Goal: Task Accomplishment & Management: Manage account settings

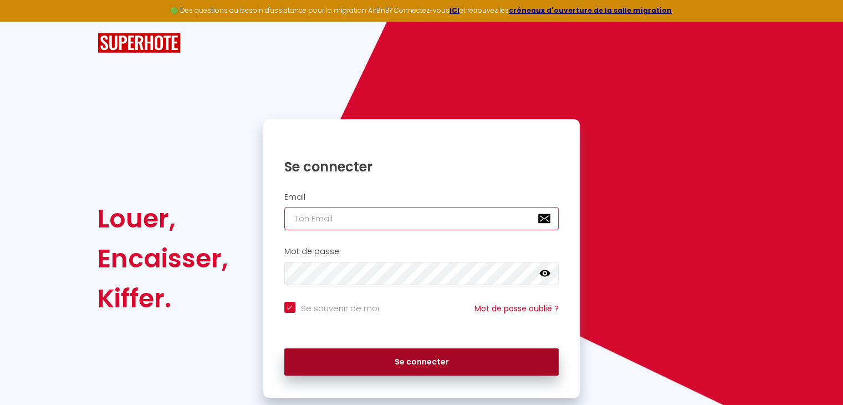
type input "[EMAIL_ADDRESS][DOMAIN_NAME]"
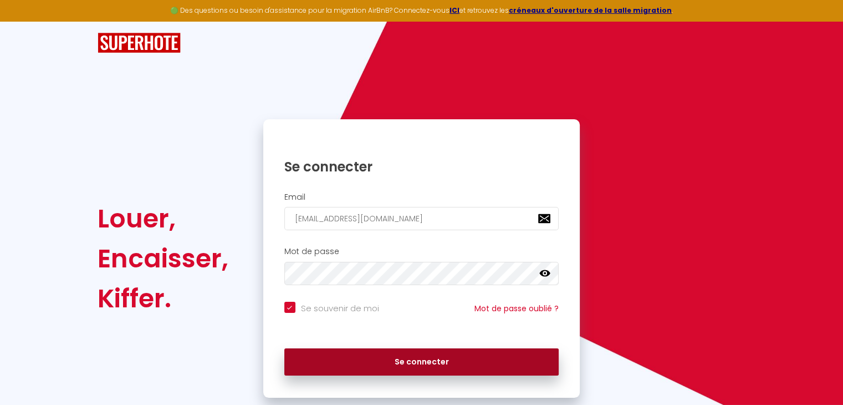
click at [407, 356] on button "Se connecter" at bounding box center [421, 362] width 275 height 28
checkbox input "true"
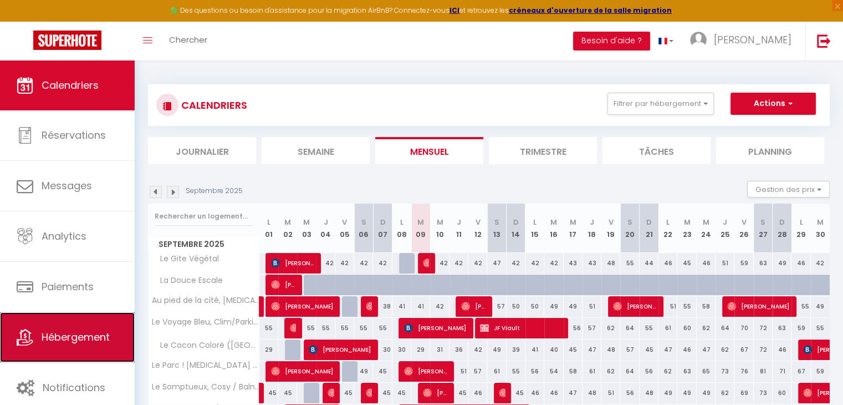
click at [89, 333] on span "Hébergement" at bounding box center [76, 337] width 68 height 14
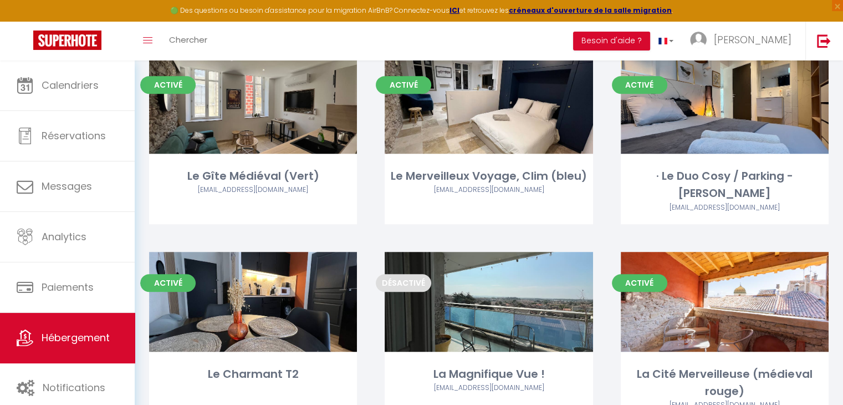
scroll to position [1048, 0]
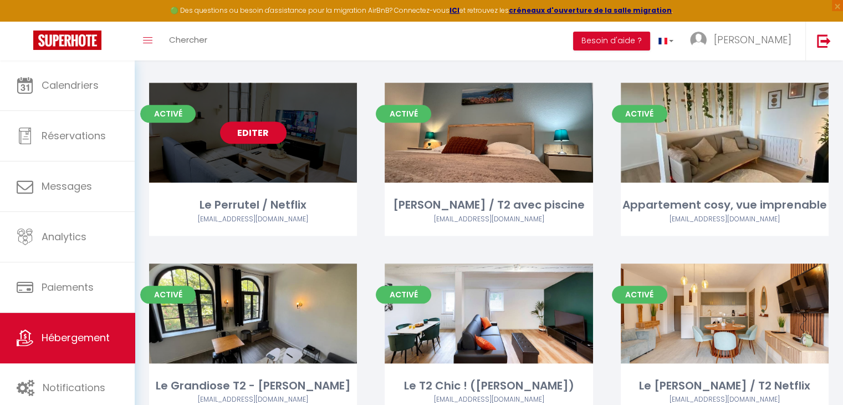
click at [267, 106] on div "Editer" at bounding box center [253, 133] width 208 height 100
select select "3"
select select "2"
select select "1"
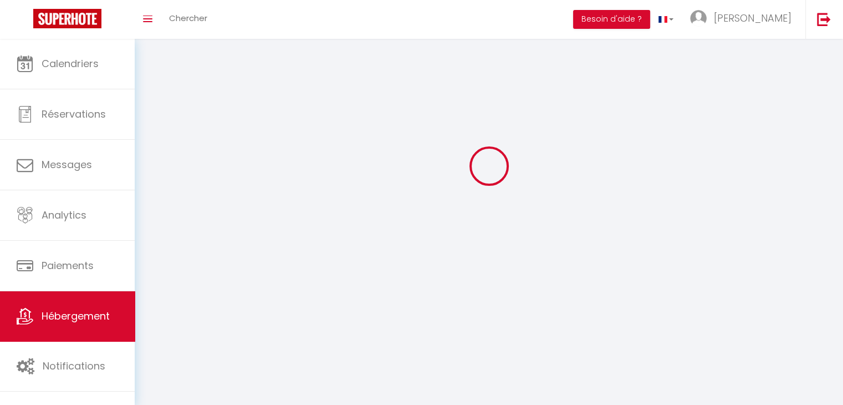
select select
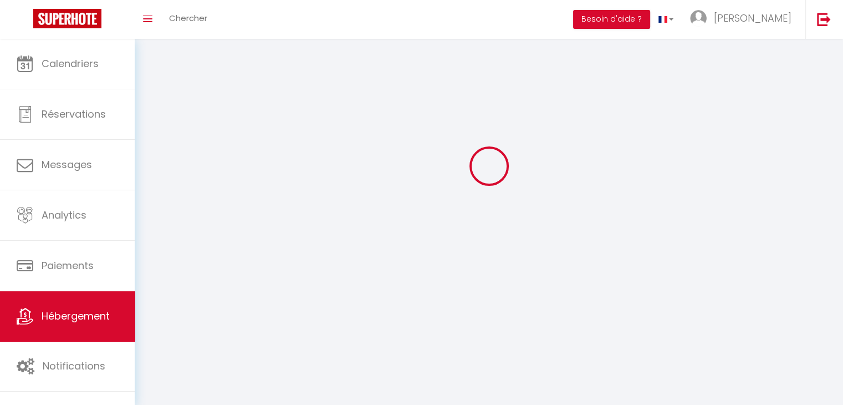
checkbox input "false"
select select
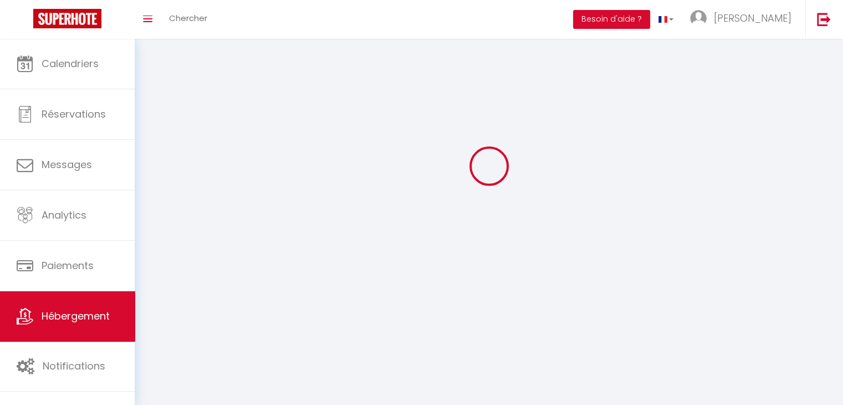
select select
select select "1"
select select
select select "28"
select select
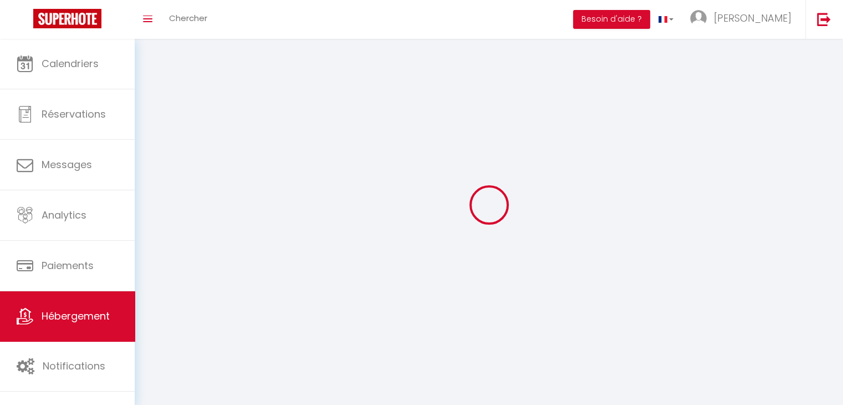
select select
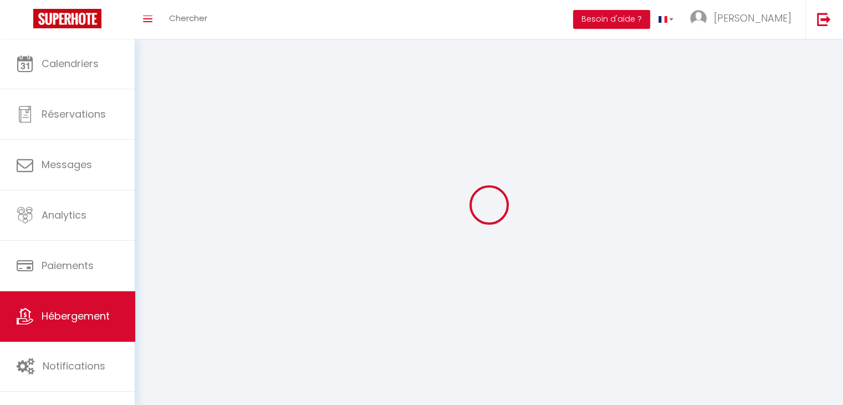
checkbox input "false"
select select
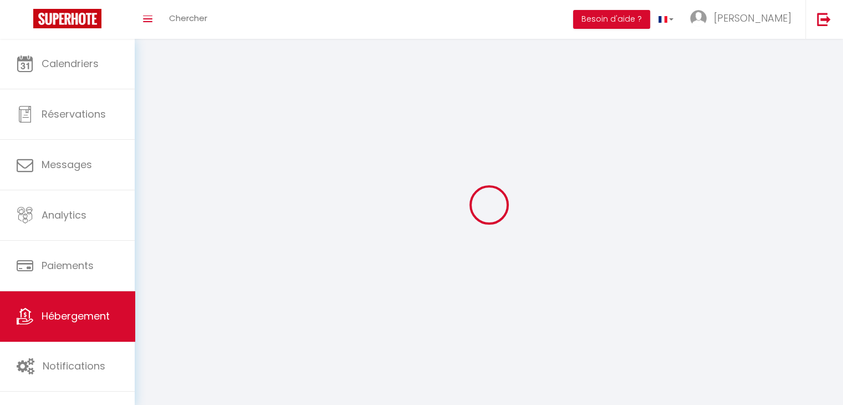
select select
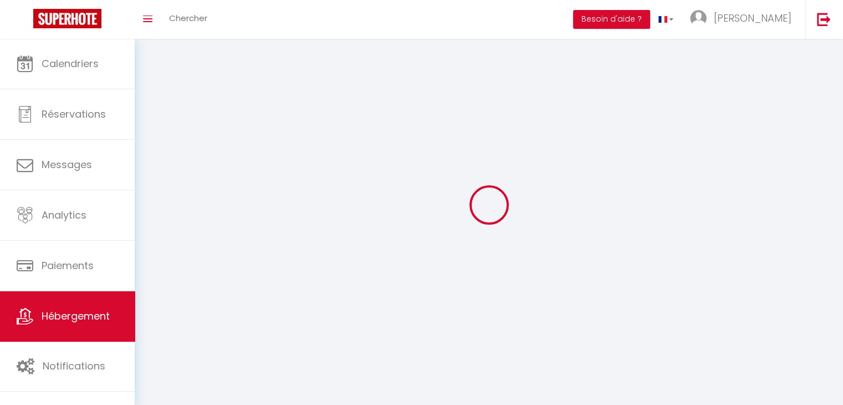
select select
checkbox input "false"
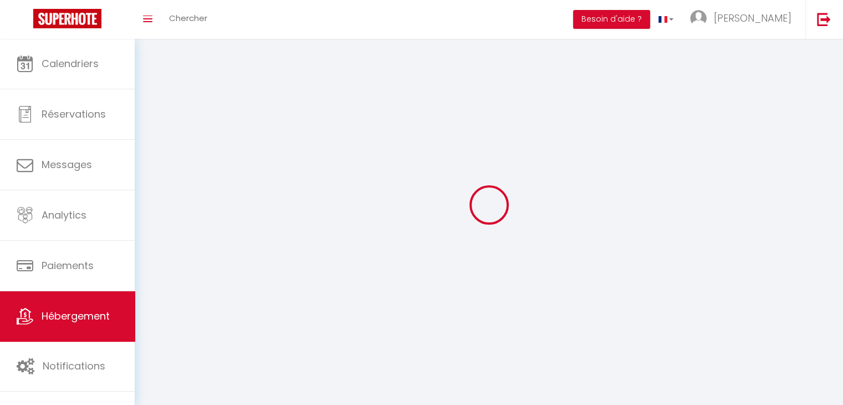
checkbox input "false"
select select
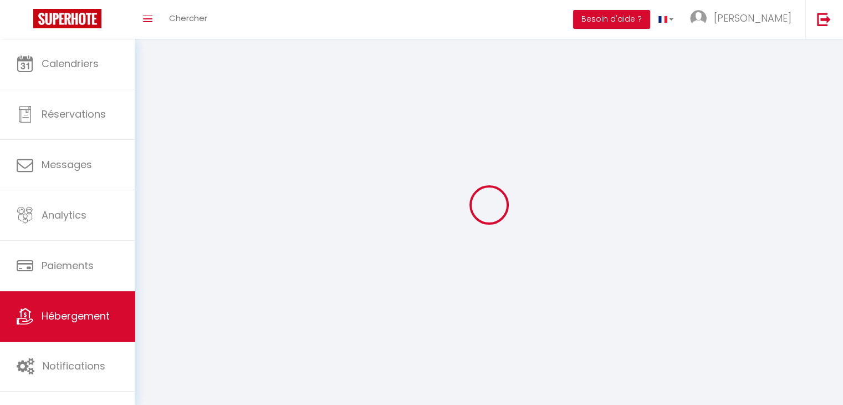
select select
checkbox input "false"
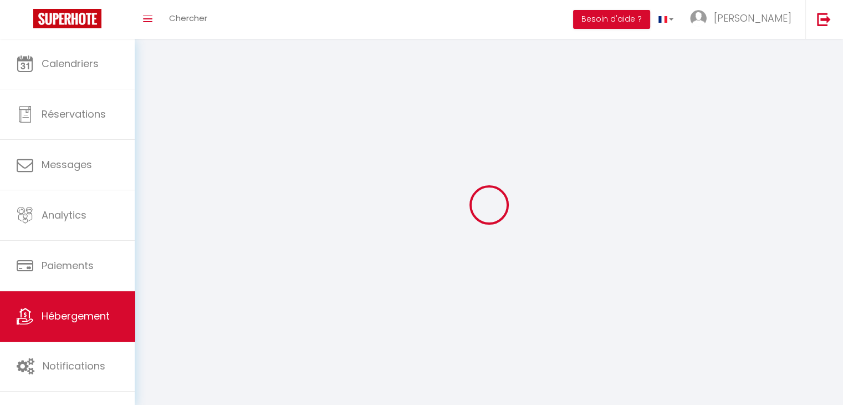
checkbox input "false"
select select
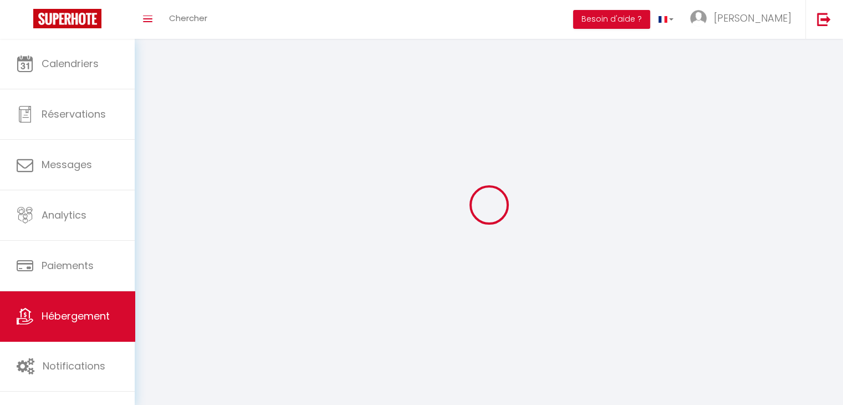
select select
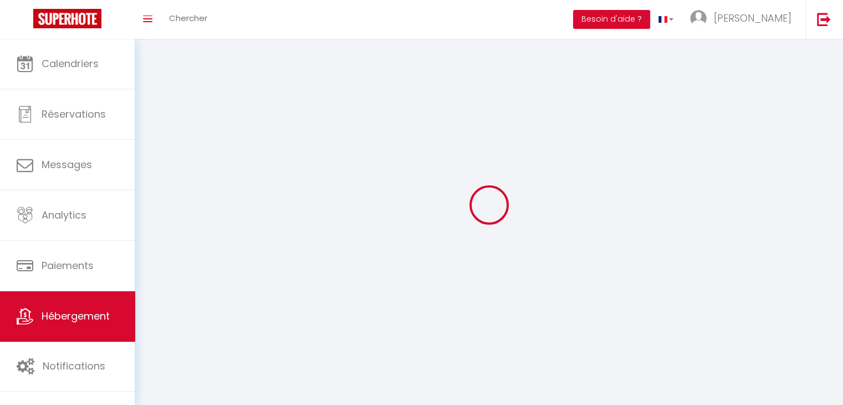
select select
checkbox input "false"
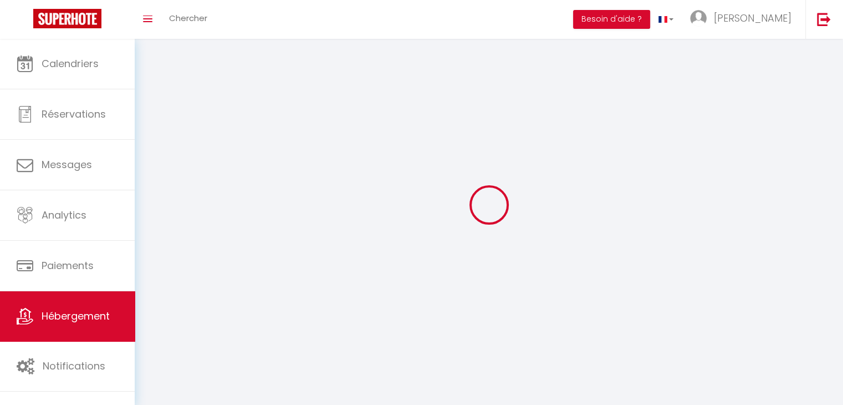
select select
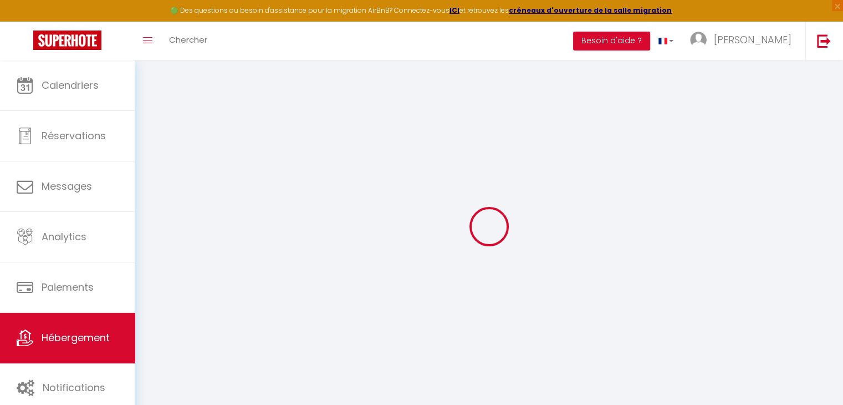
select select
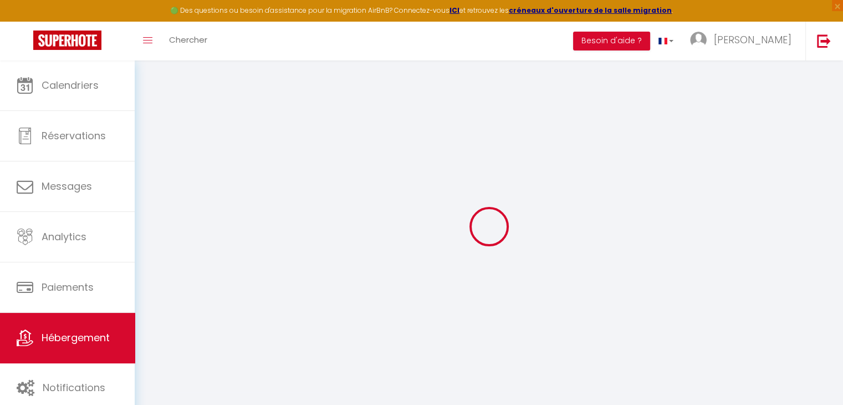
select select
checkbox input "false"
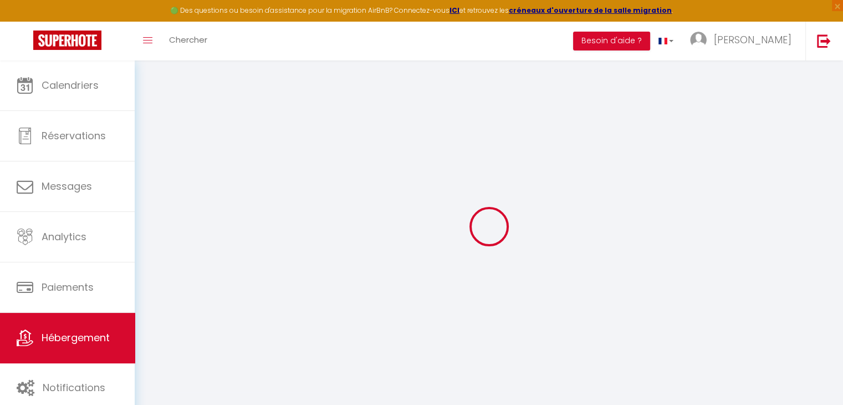
select select
type input "Le Perrutel / Netflix"
type input "[PERSON_NAME]"
select select "2"
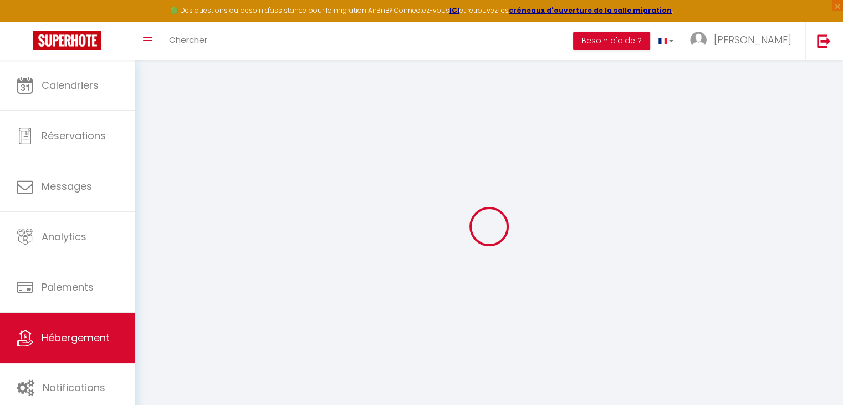
type input "90"
type input "40"
type input "500"
select select
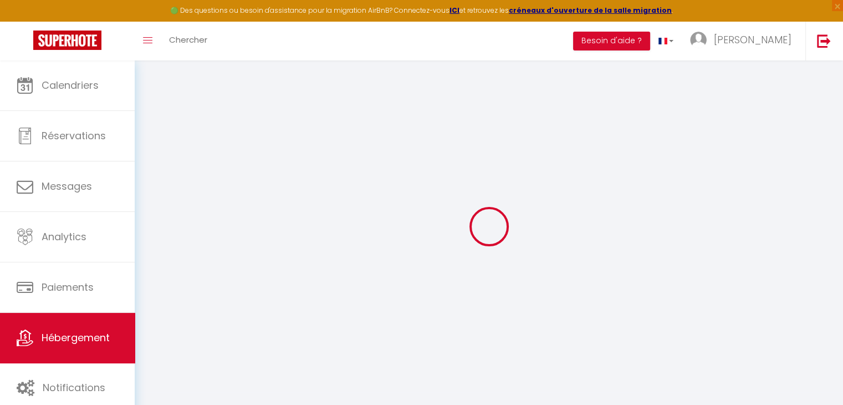
select select
type input "[STREET_ADDRESS][PERSON_NAME]"
type input "11000"
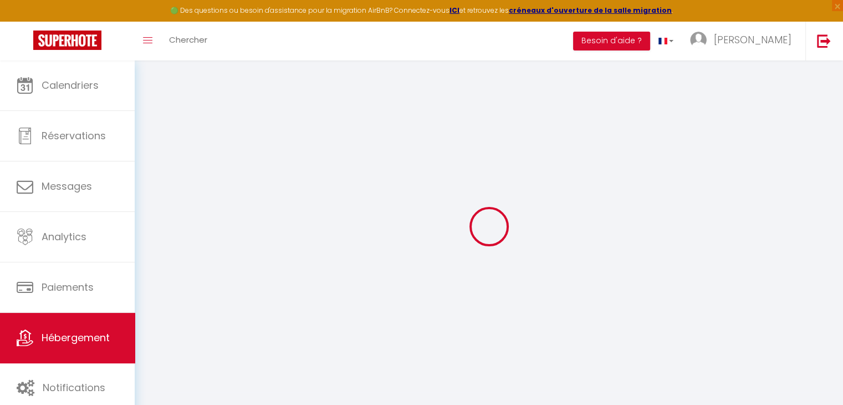
type input "[GEOGRAPHIC_DATA]"
type input "[EMAIL_ADDRESS][DOMAIN_NAME]"
select select "14354"
checkbox input "false"
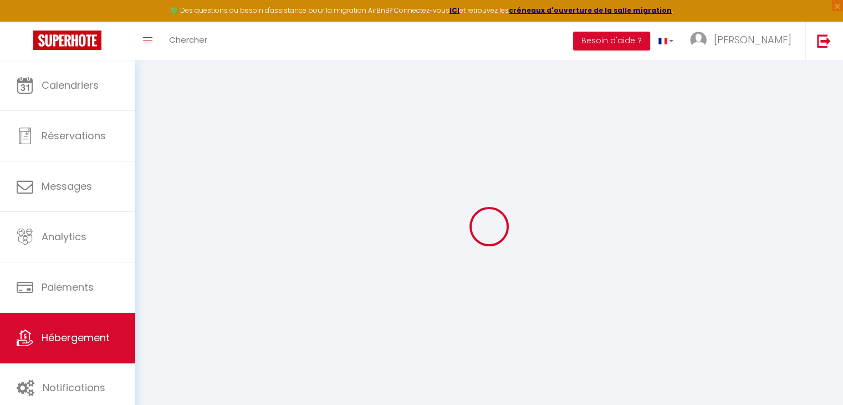
checkbox input "true"
checkbox input "false"
type input "0"
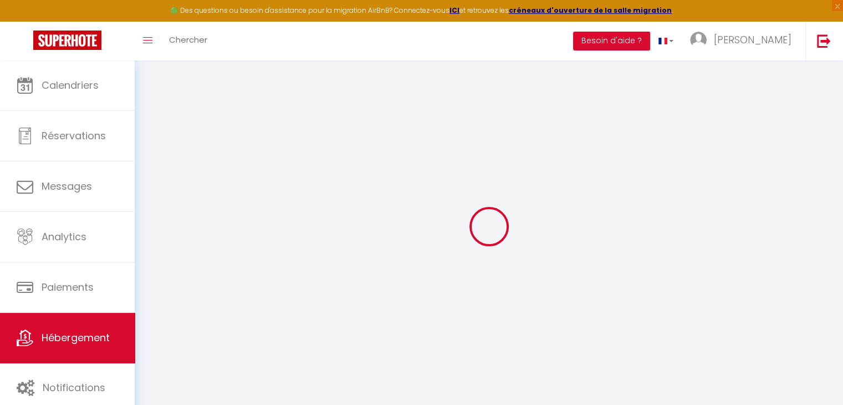
type input "0"
select select "45007"
select select
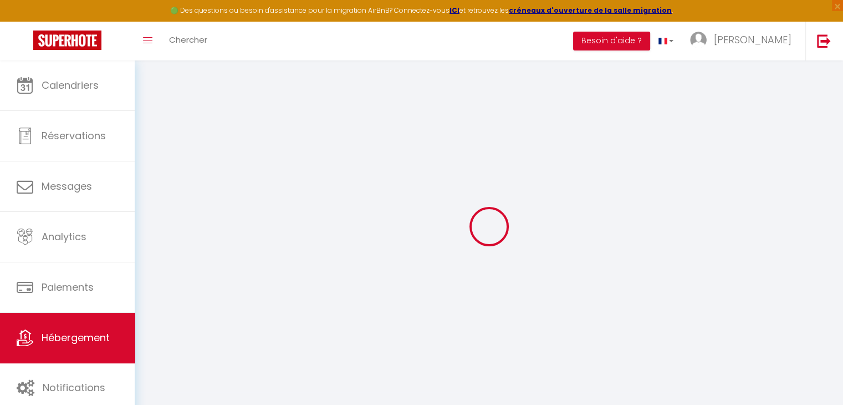
select select
checkbox input "false"
checkbox input "true"
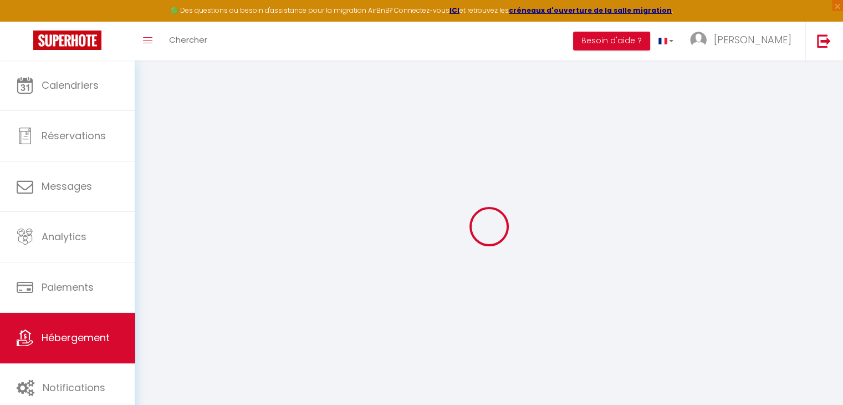
checkbox input "false"
select select
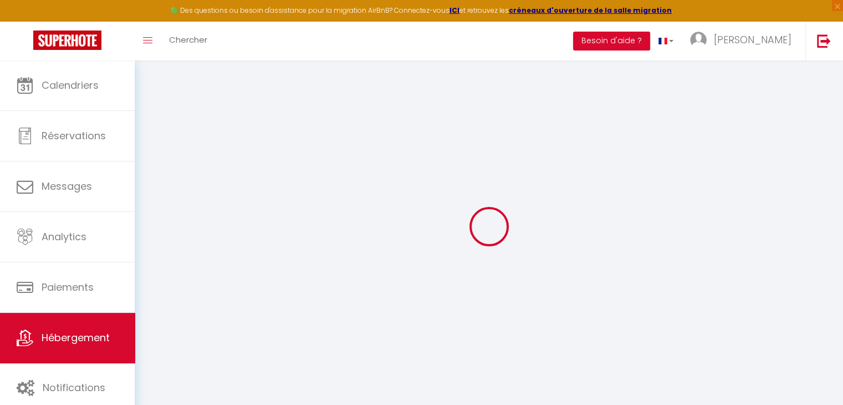
select select
checkbox input "false"
checkbox input "true"
checkbox input "false"
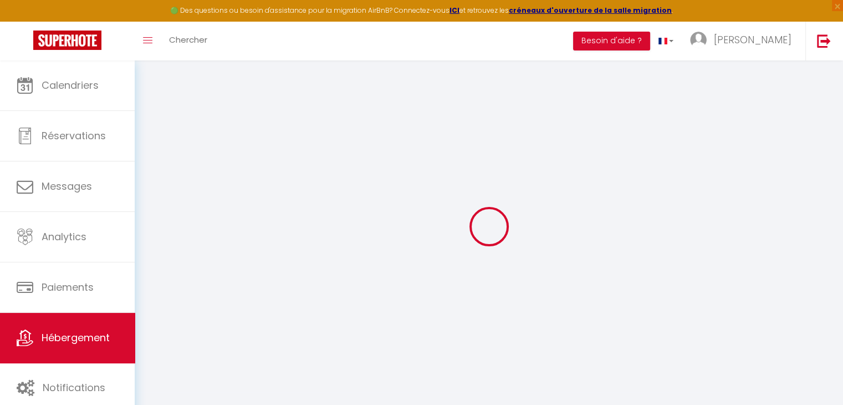
checkbox input "false"
checkbox input "true"
checkbox input "false"
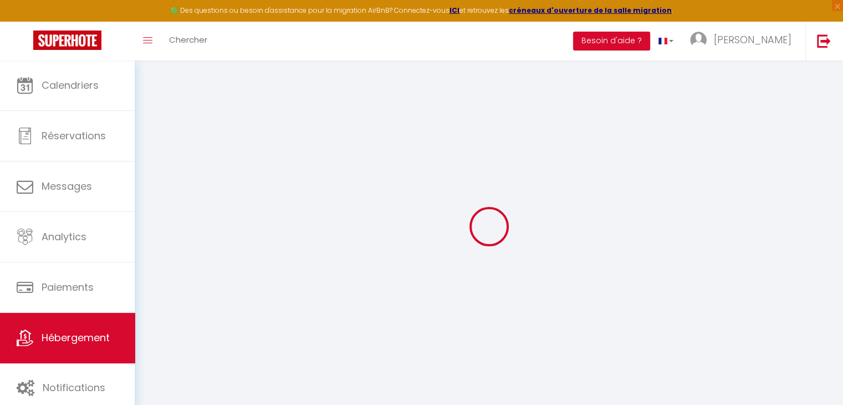
checkbox input "false"
checkbox input "true"
checkbox input "false"
select select "11:00"
select select
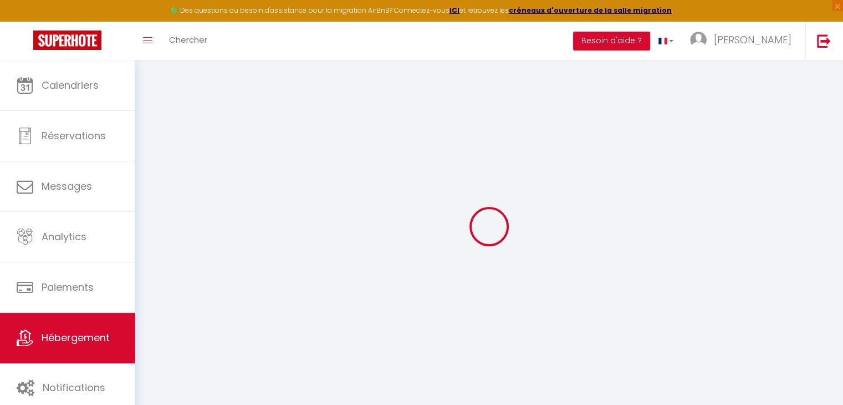
select select "11:00"
select select "30"
select select "120"
select select
checkbox input "false"
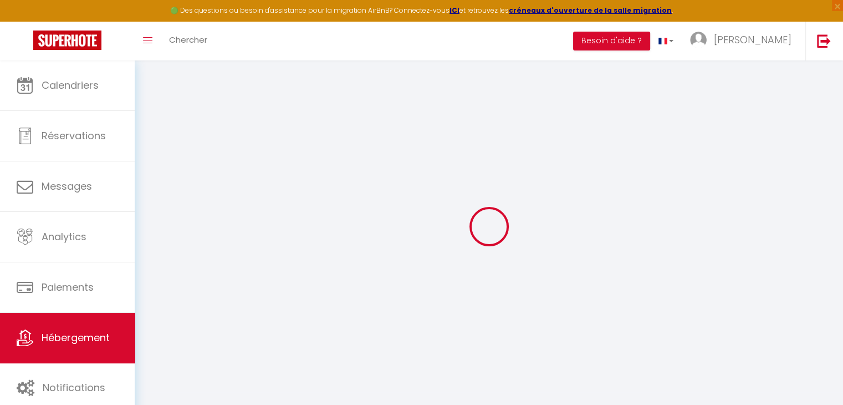
checkbox input "false"
checkbox input "true"
checkbox input "false"
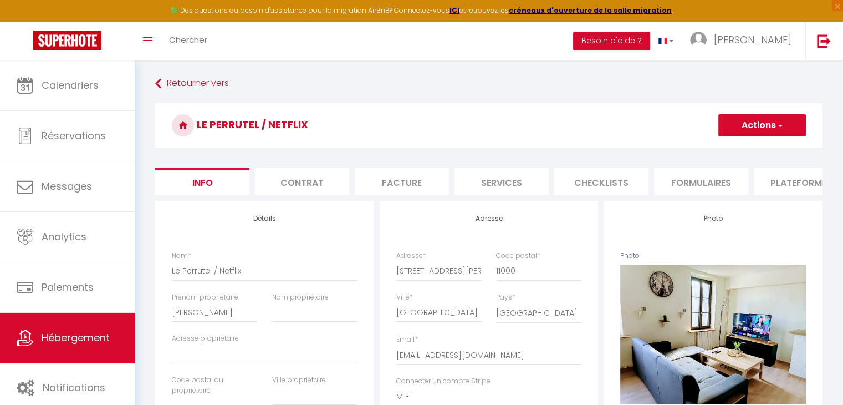
click at [506, 178] on li "Services" at bounding box center [502, 181] width 94 height 27
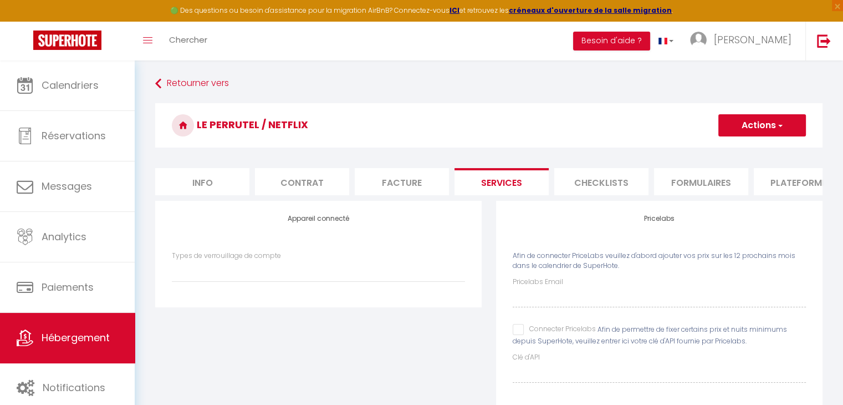
select select
click at [784, 178] on li "Plateformes" at bounding box center [801, 181] width 94 height 27
select select
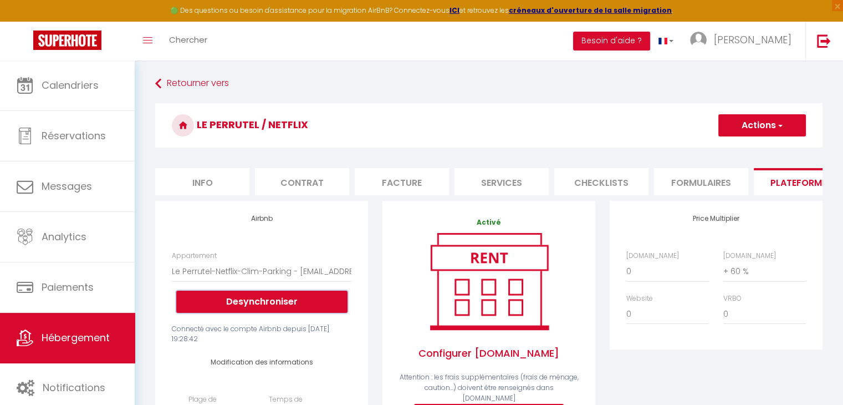
click at [253, 312] on button "Desynchroniser" at bounding box center [261, 301] width 171 height 22
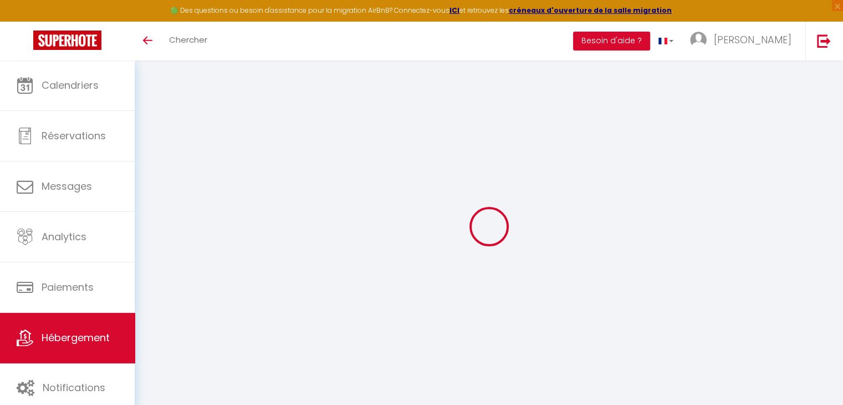
select select "+ 60 %"
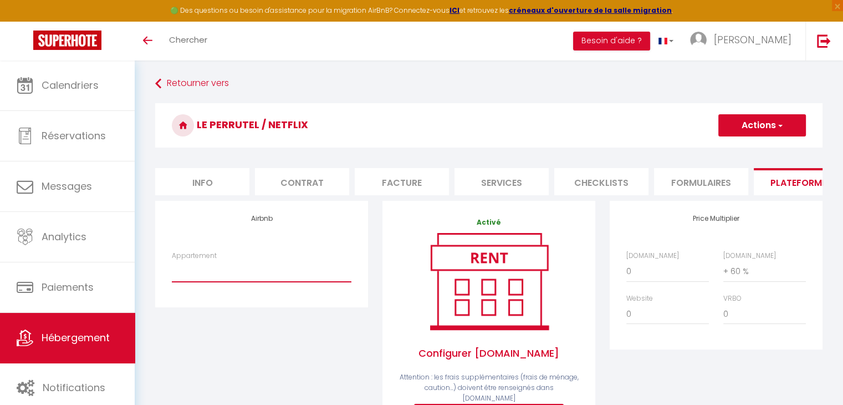
click at [288, 282] on select "[STREET_ADDRESS][PERSON_NAME] · Appartement cosy, vue imprenable- parking - Wif…" at bounding box center [262, 271] width 180 height 21
select select "7563-1466545309208475339"
click at [172, 269] on select "[STREET_ADDRESS][PERSON_NAME] · Appartement cosy, vue imprenable- parking - Wif…" at bounding box center [262, 271] width 180 height 21
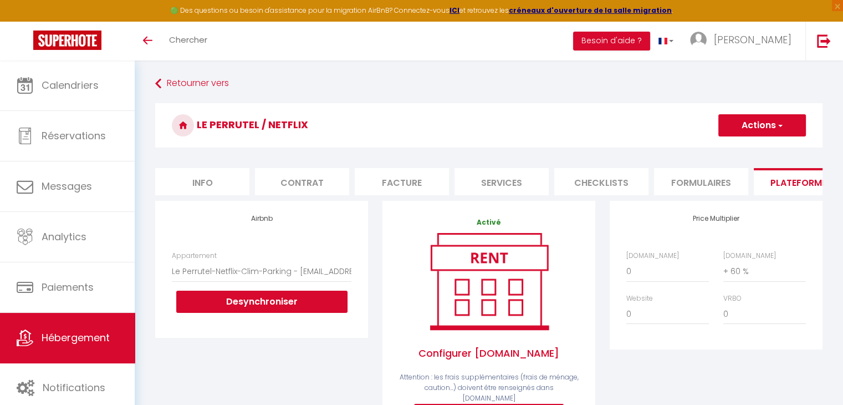
click at [753, 124] on button "Actions" at bounding box center [762, 125] width 88 height 22
click at [749, 145] on link "Enregistrer" at bounding box center [762, 149] width 88 height 14
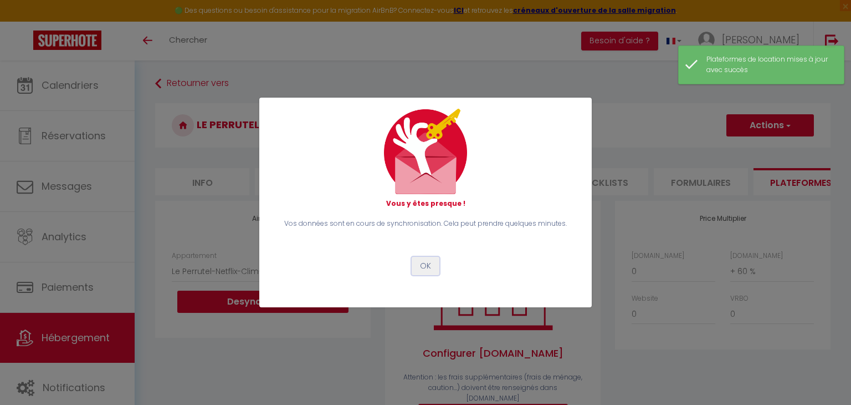
click at [424, 268] on button "OK" at bounding box center [426, 266] width 28 height 19
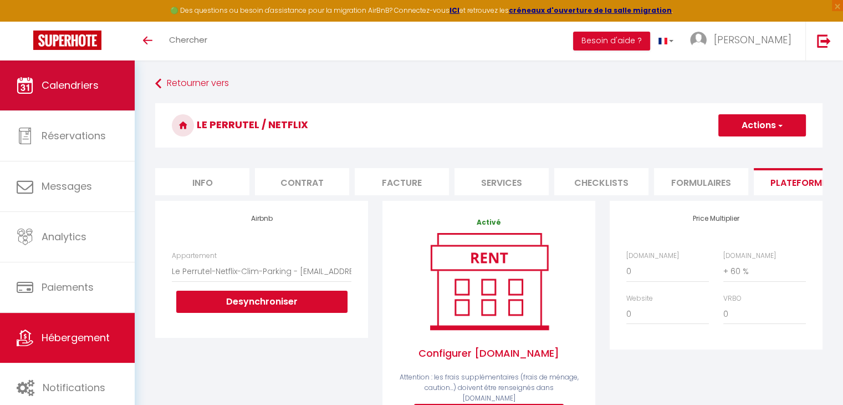
click at [81, 96] on link "Calendriers" at bounding box center [67, 85] width 135 height 50
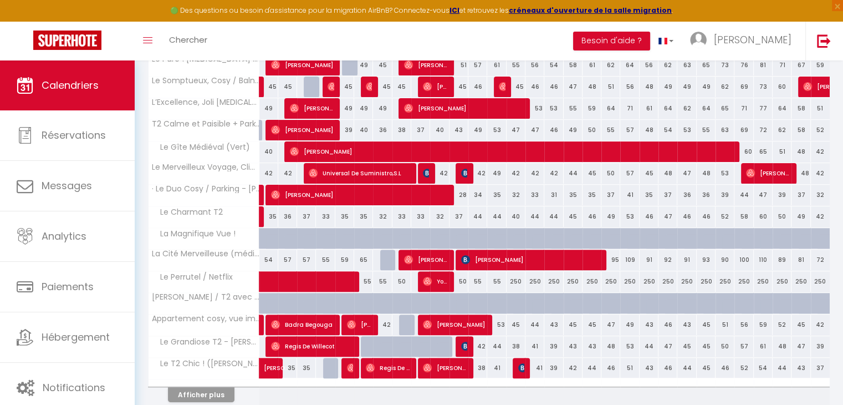
scroll to position [350, 0]
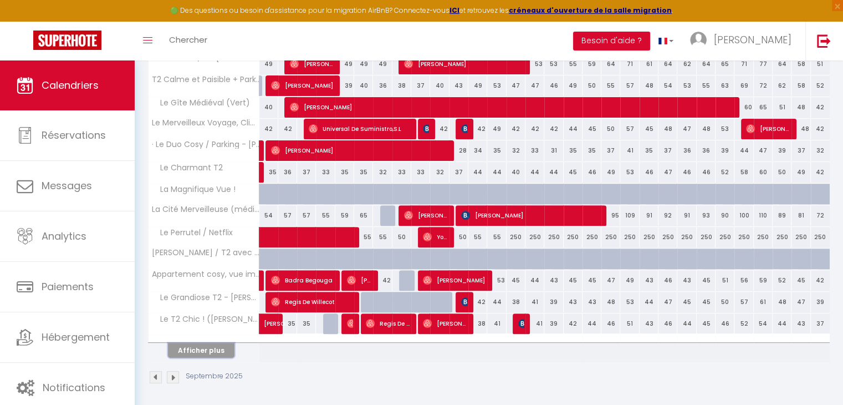
click at [209, 349] on button "Afficher plus" at bounding box center [201, 350] width 67 height 15
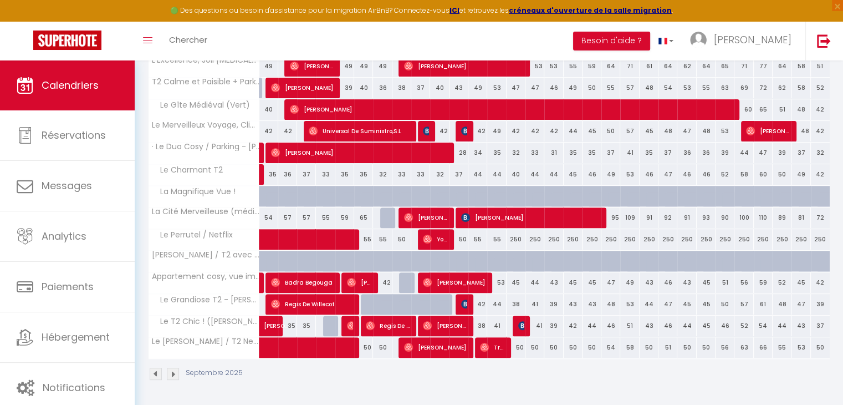
scroll to position [345, 0]
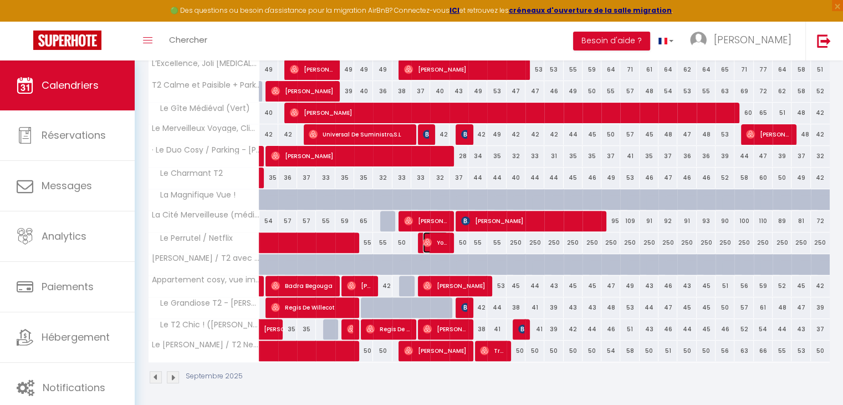
click at [438, 238] on span "Young-Long Tsan" at bounding box center [435, 242] width 25 height 21
select select "OK"
select select "0"
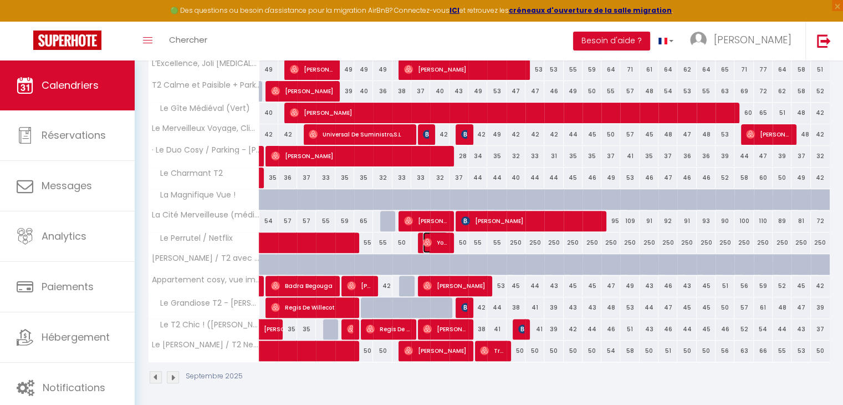
select select "1"
select select
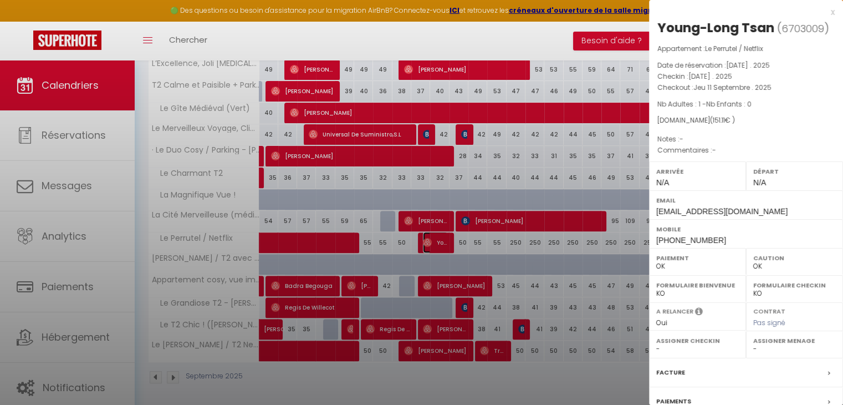
select select "3092"
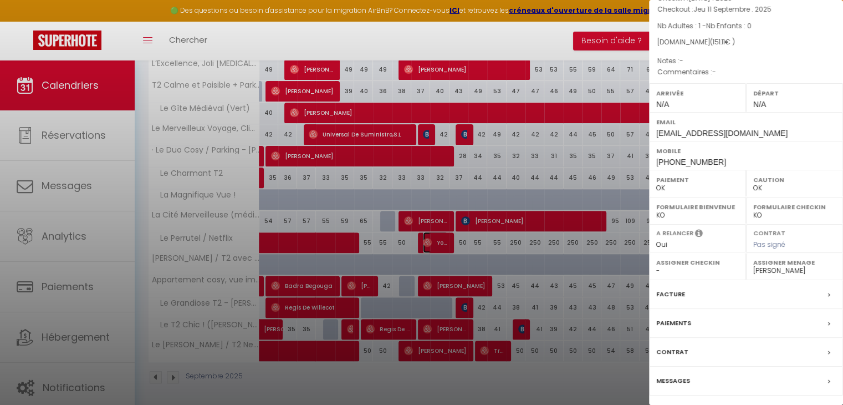
scroll to position [128, 0]
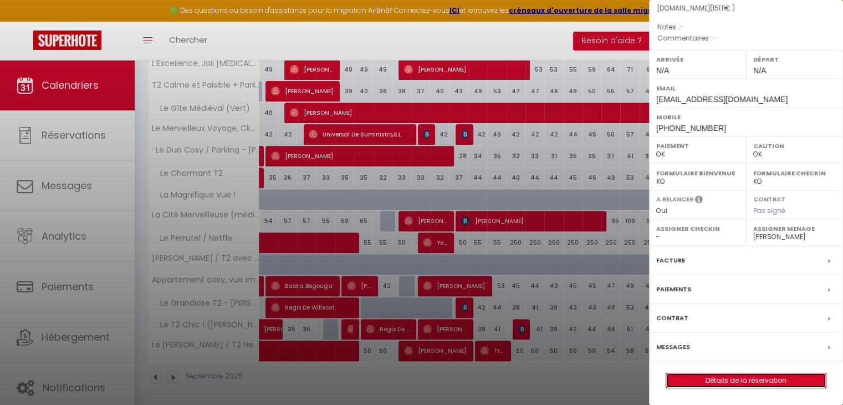
click at [757, 382] on link "Détails de la réservation" at bounding box center [746, 380] width 160 height 14
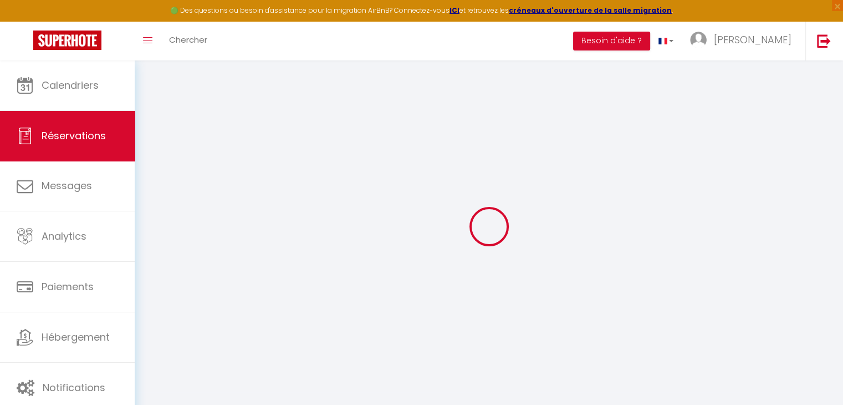
type input "Young-Long"
type input "Tsan"
type input "[EMAIL_ADDRESS][DOMAIN_NAME]"
type input "[PHONE_NUMBER]"
select select
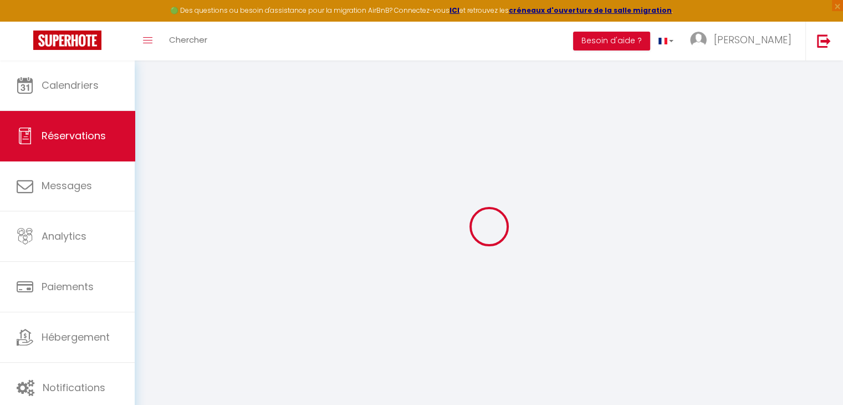
type input "19.02"
select select "61143"
select select "1"
select select
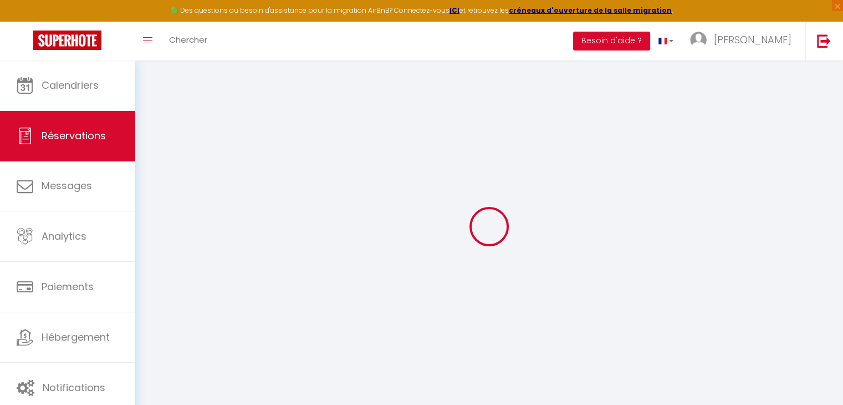
type input "1"
select select "12"
select select
type input "116"
checkbox input "false"
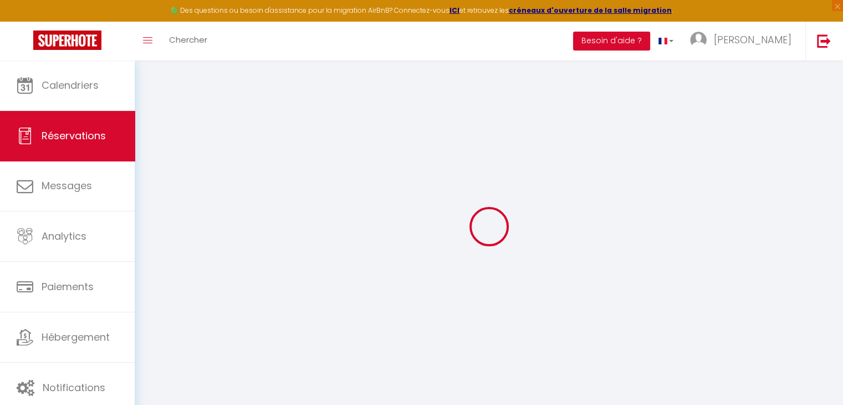
type input "17.2"
select select "1"
type input "0"
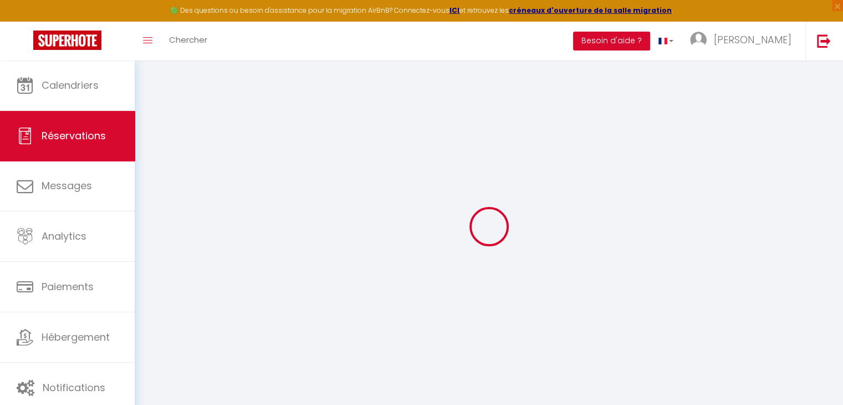
select select
select select "15"
checkbox input "false"
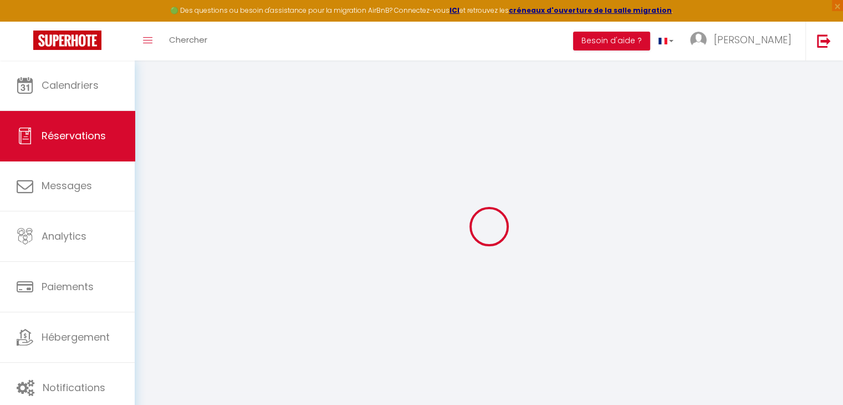
select select
checkbox input "false"
select select
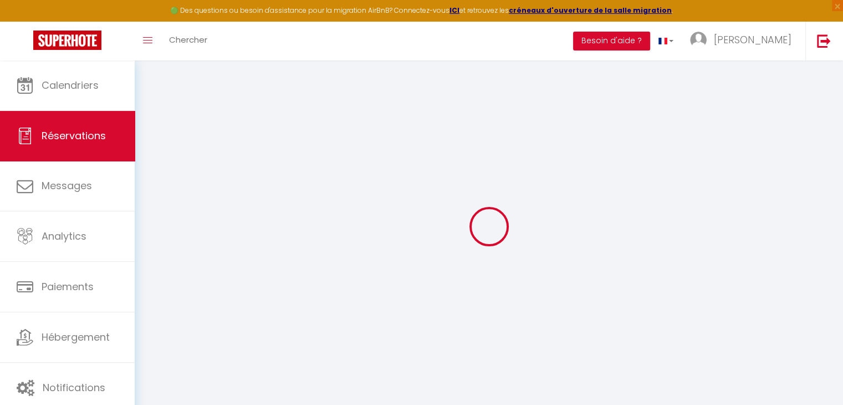
select select
checkbox input "false"
select select
type input "28"
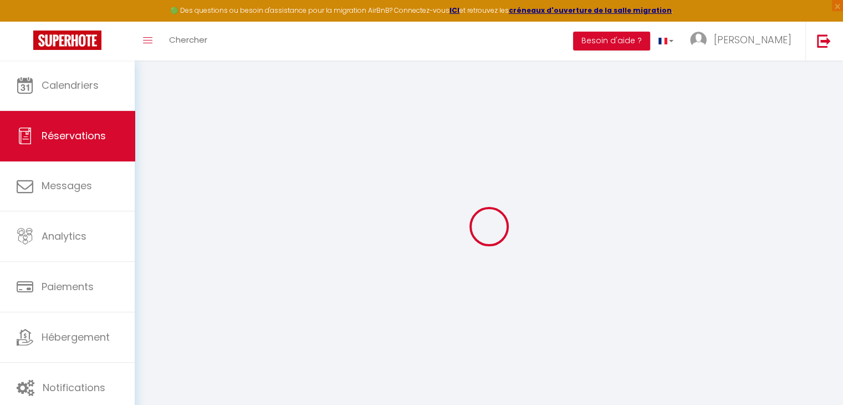
type input "7.11"
select select
checkbox input "false"
select select
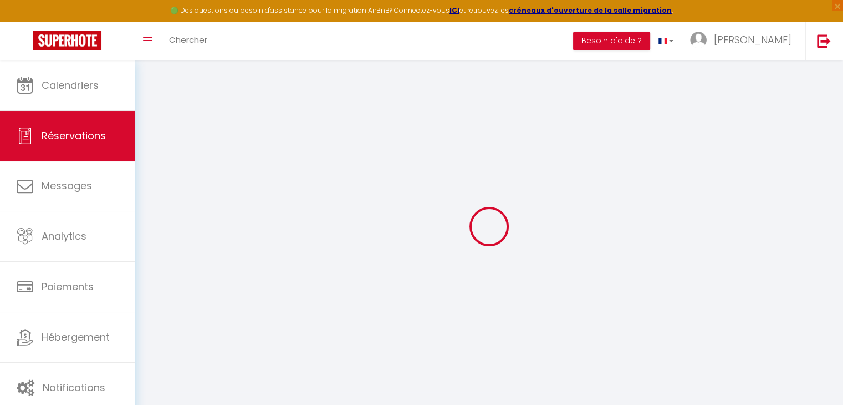
checkbox input "false"
select select
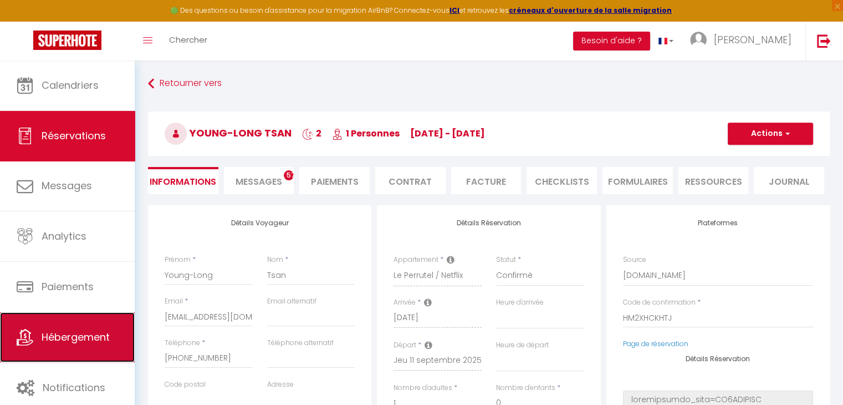
click at [74, 331] on span "Hébergement" at bounding box center [76, 337] width 68 height 14
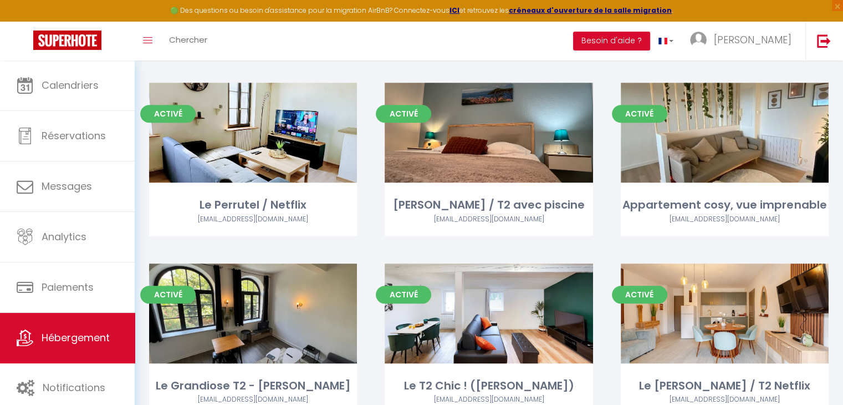
scroll to position [1026, 0]
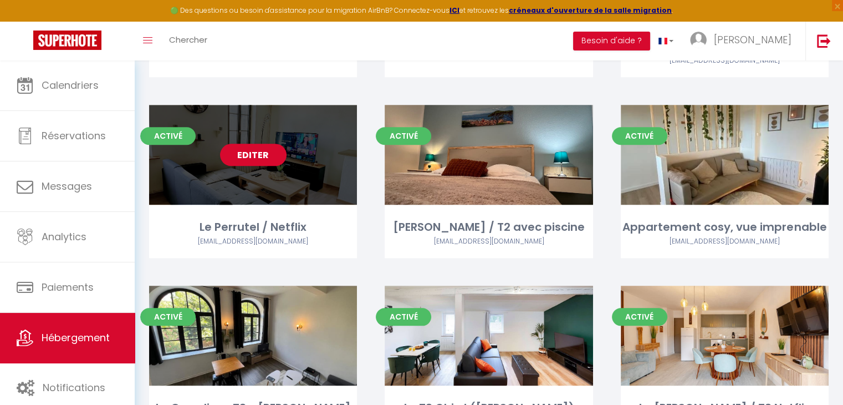
click at [332, 110] on div "Editer" at bounding box center [253, 155] width 208 height 100
select select "3"
select select "2"
select select "1"
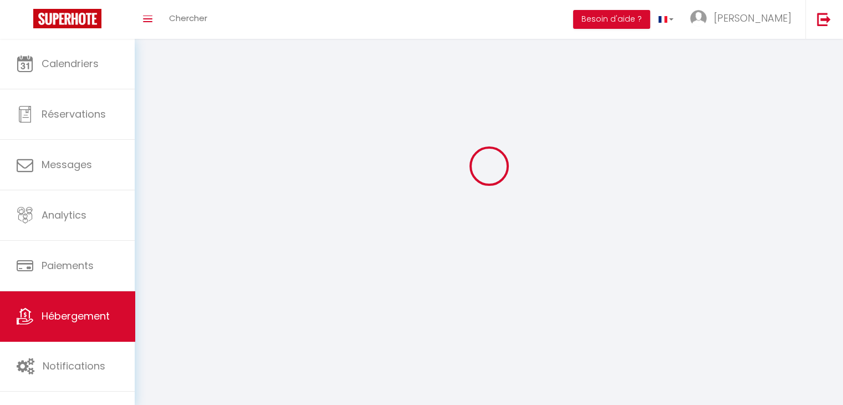
select select
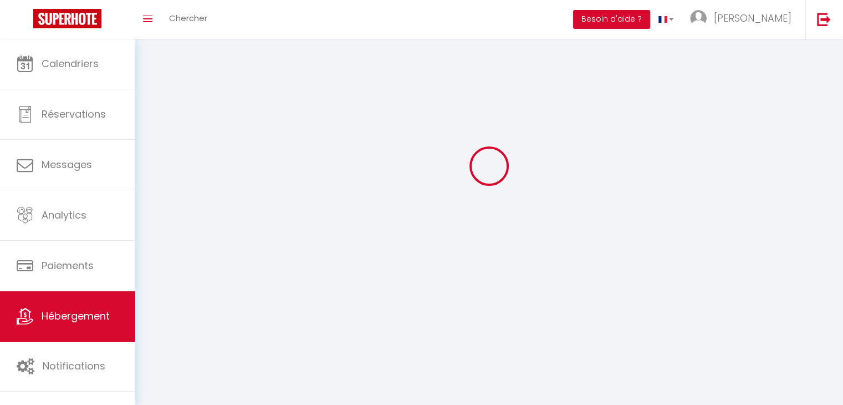
checkbox input "false"
select select
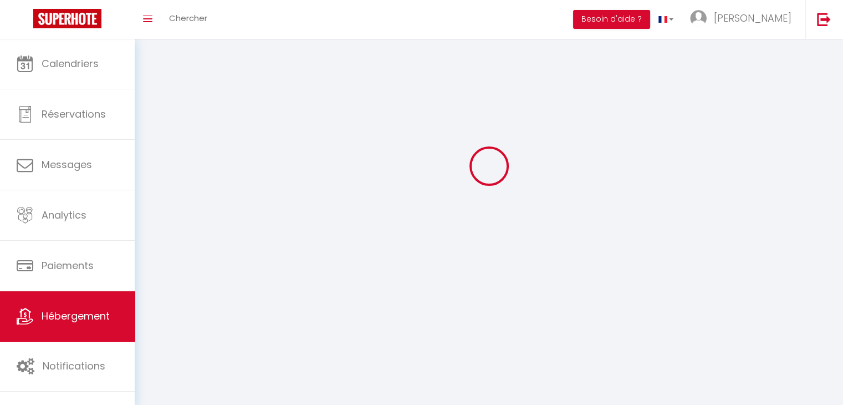
select select
select select "1"
select select
select select "28"
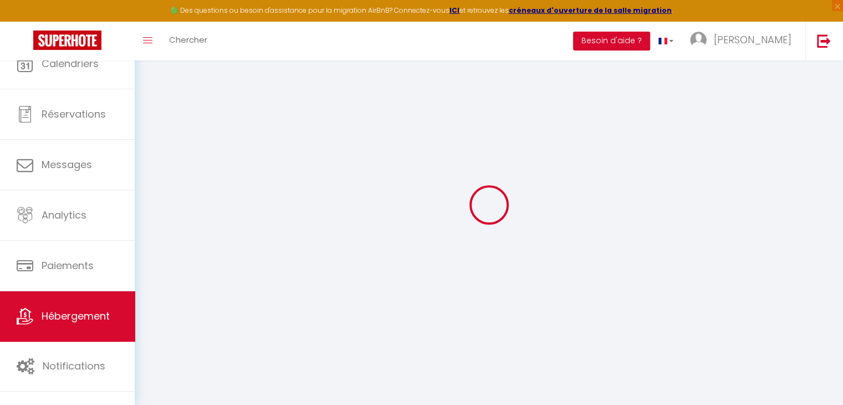
select select
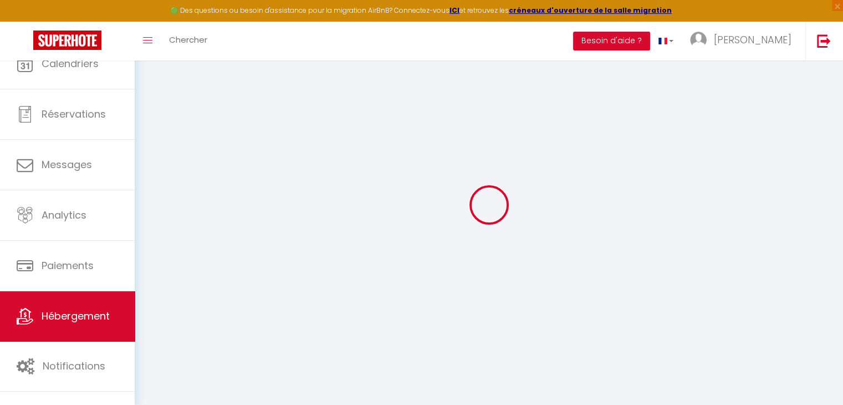
select select
checkbox input "false"
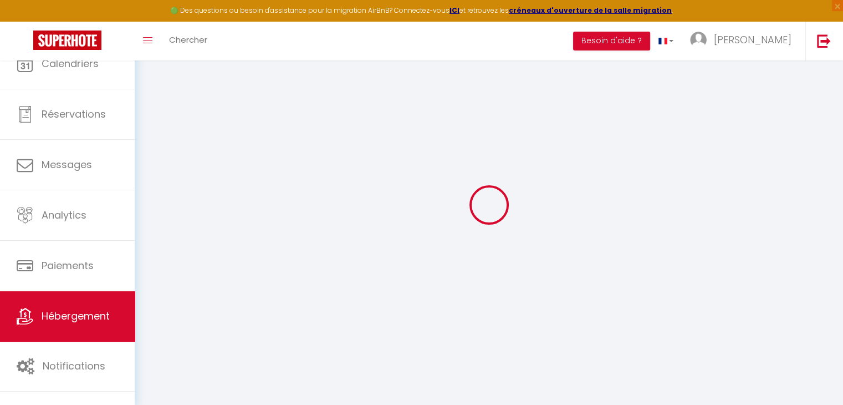
select select
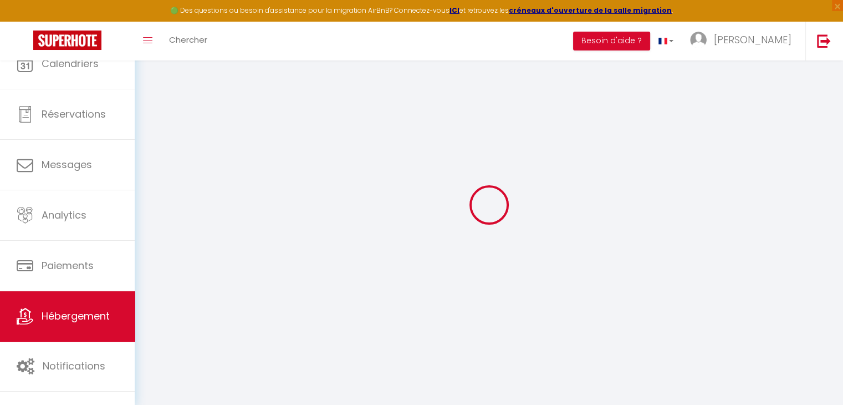
select select
checkbox input "false"
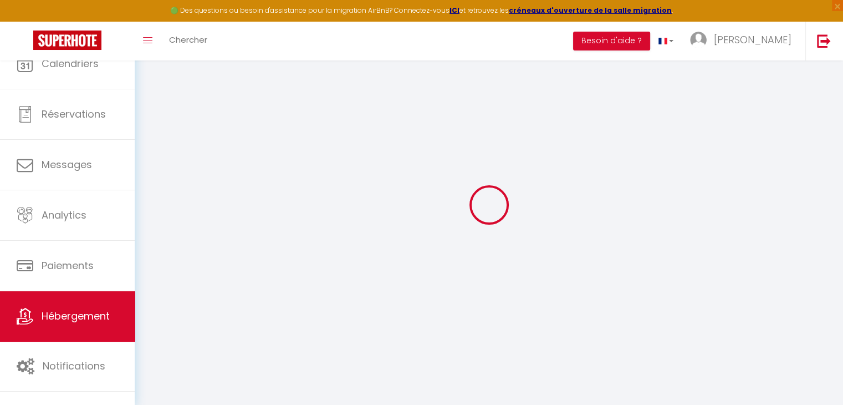
checkbox input "false"
select select
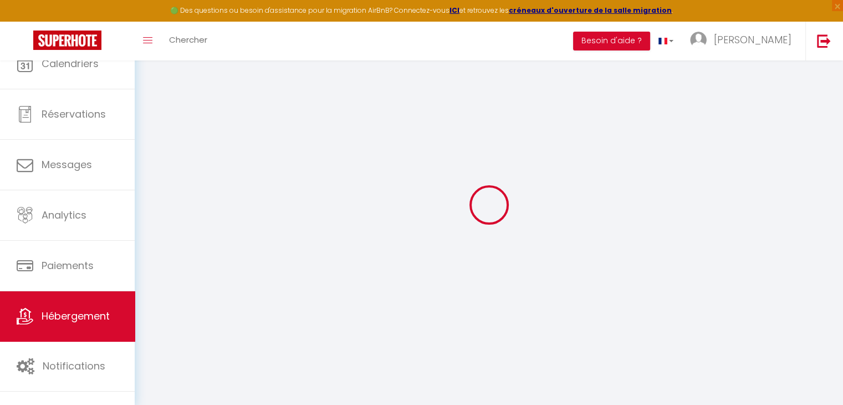
select select
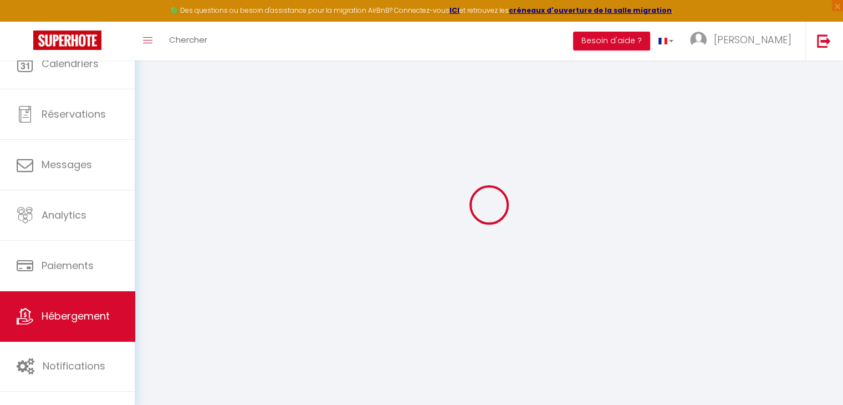
checkbox input "false"
select select
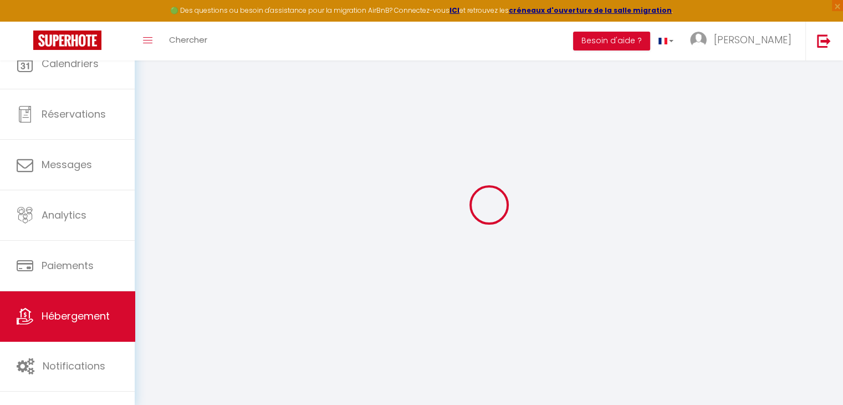
select select
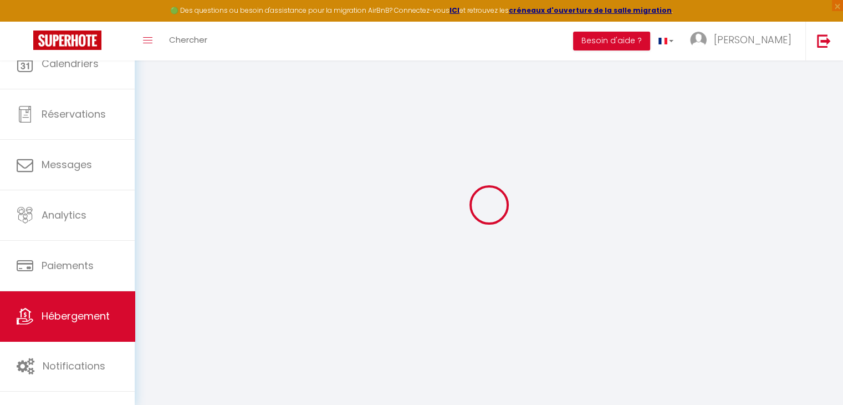
select select
checkbox input "false"
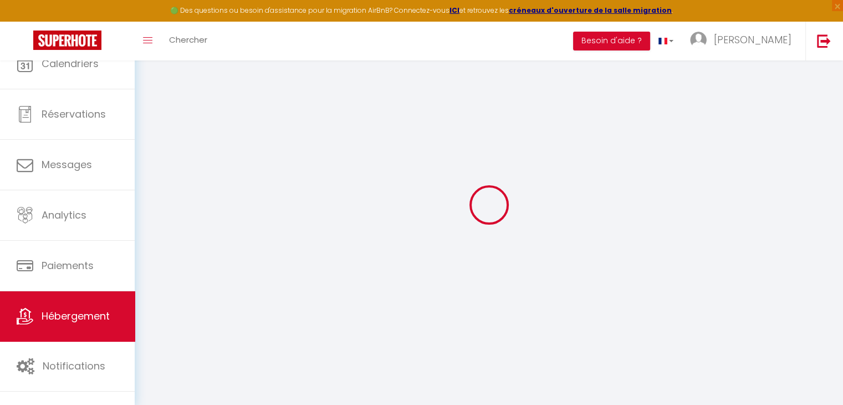
checkbox input "false"
select select
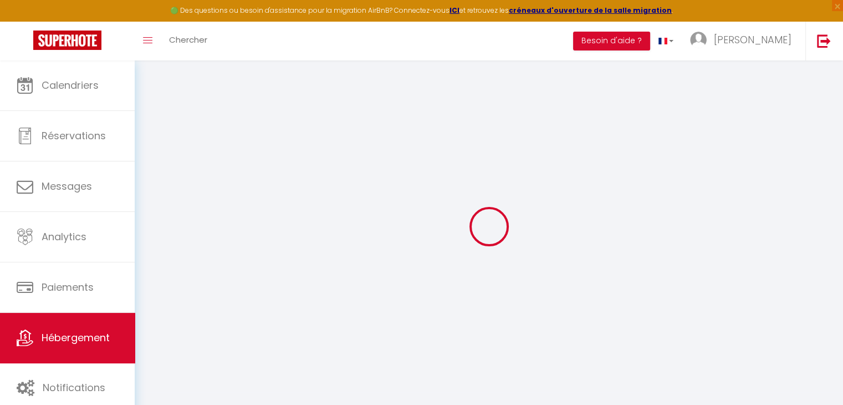
select select
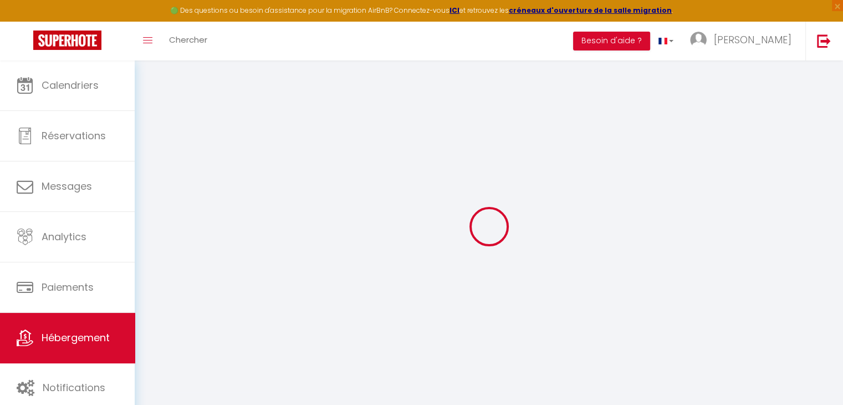
select select
checkbox input "false"
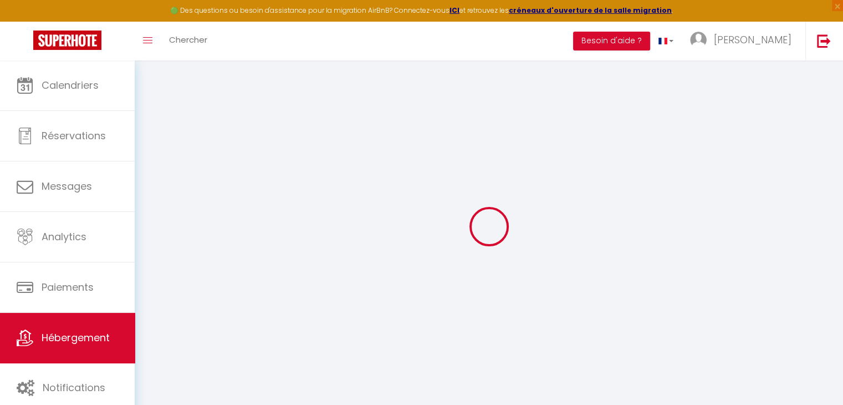
select select
type input "Le Perrutel / Netflix"
type input "[PERSON_NAME]"
select select "2"
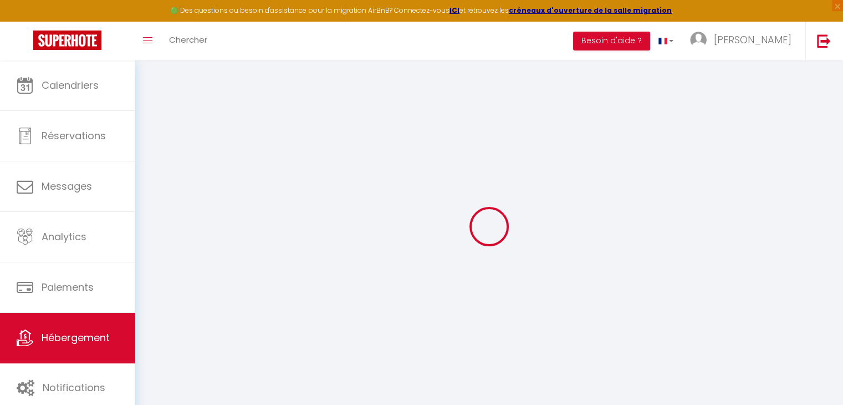
type input "90"
type input "40"
type input "500"
select select
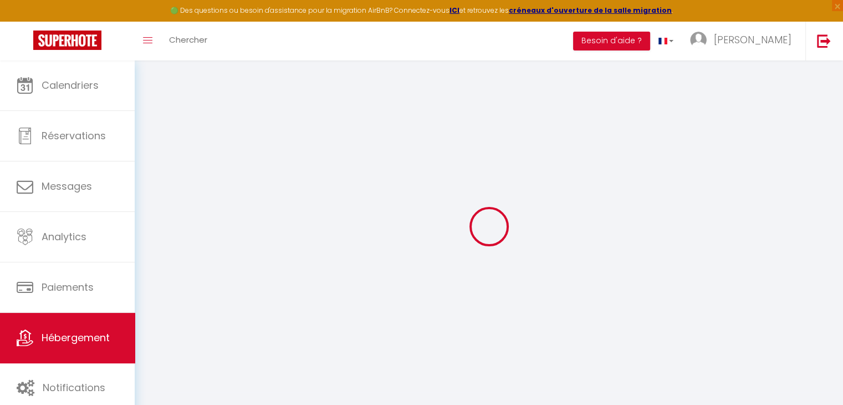
select select
type input "[STREET_ADDRESS][PERSON_NAME]"
type input "11000"
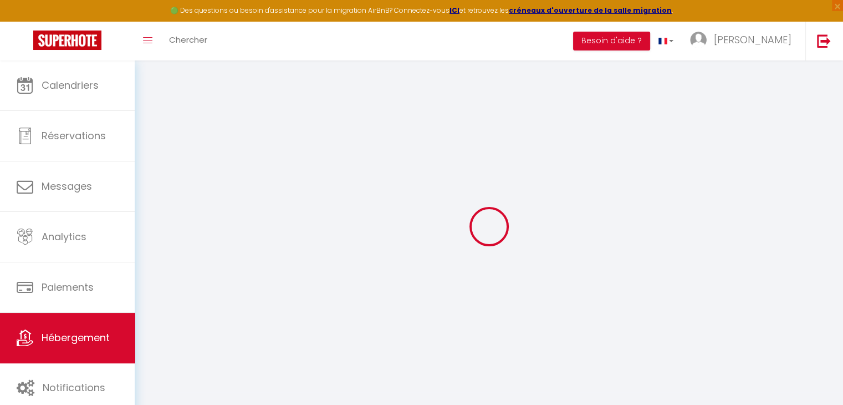
type input "[GEOGRAPHIC_DATA]"
type input "[EMAIL_ADDRESS][DOMAIN_NAME]"
select select "14354"
checkbox input "false"
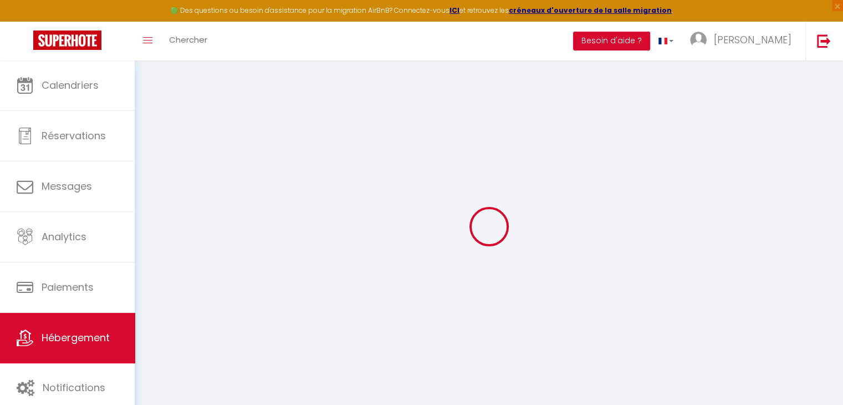
checkbox input "true"
checkbox input "false"
type input "0"
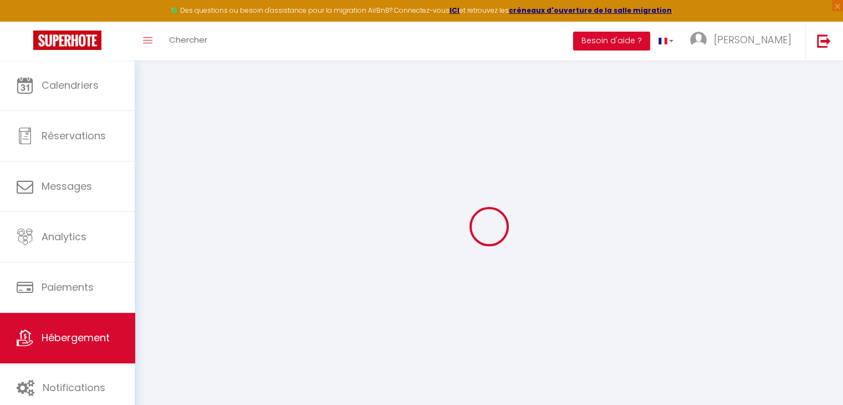
type input "0"
select select "45007"
select select
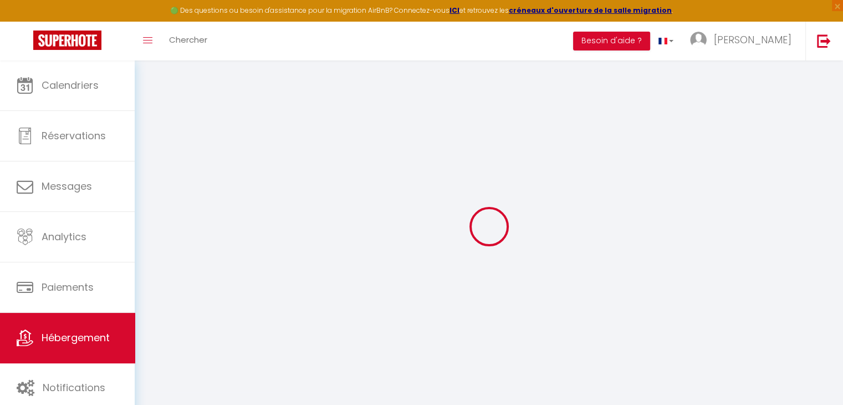
select select
checkbox input "false"
checkbox input "true"
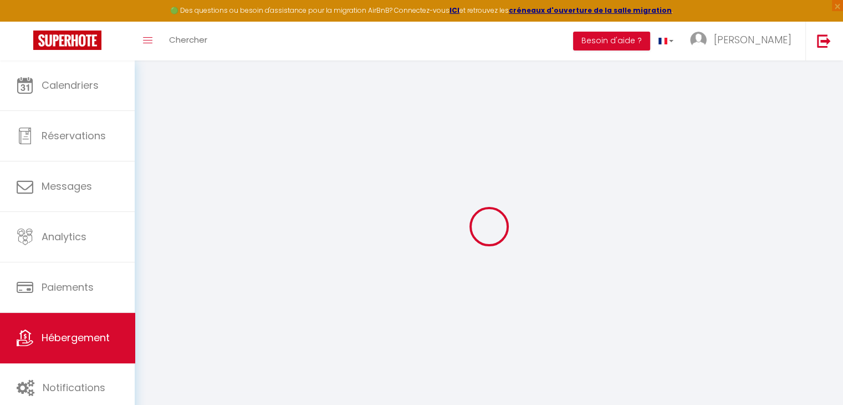
checkbox input "false"
select select
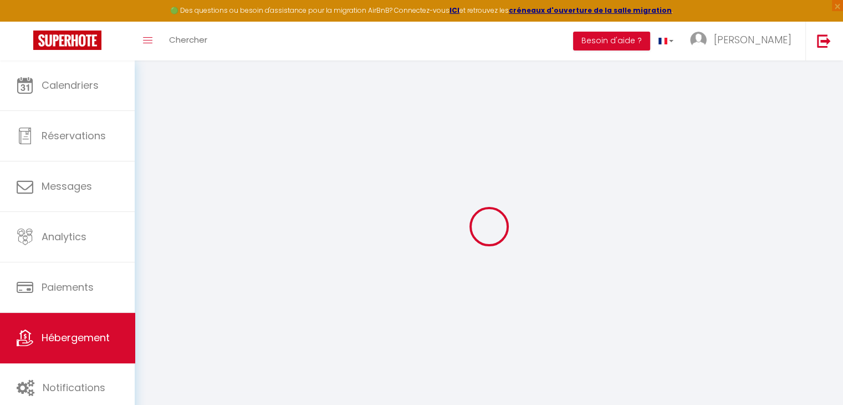
select select
checkbox input "false"
checkbox input "true"
checkbox input "false"
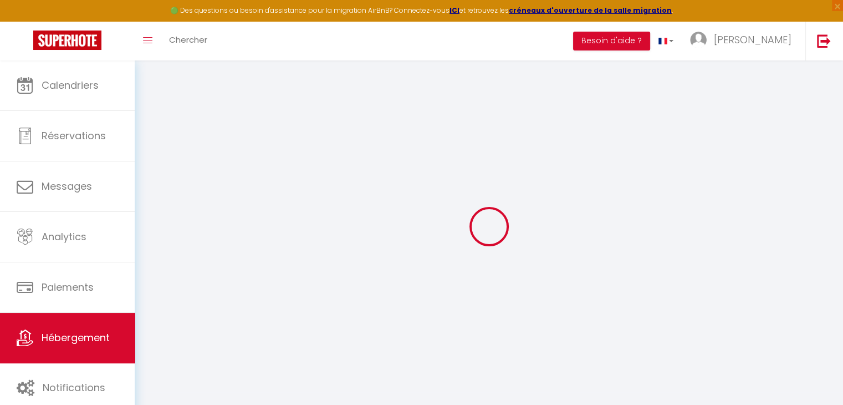
checkbox input "false"
checkbox input "true"
checkbox input "false"
select select "11:00"
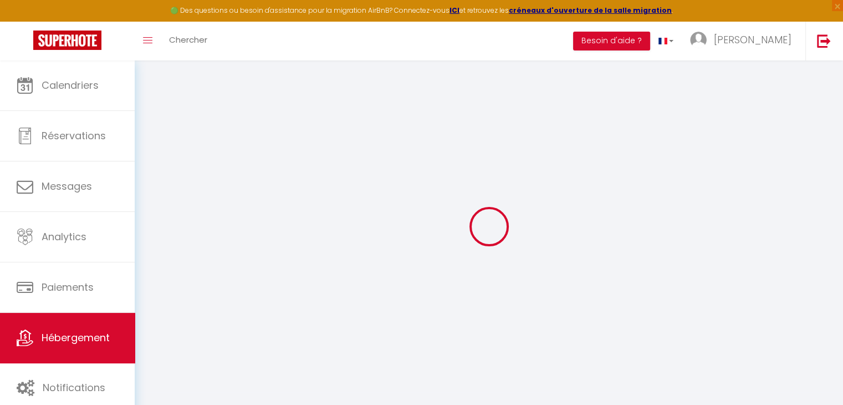
select select
select select "11:00"
select select "30"
select select "120"
select select
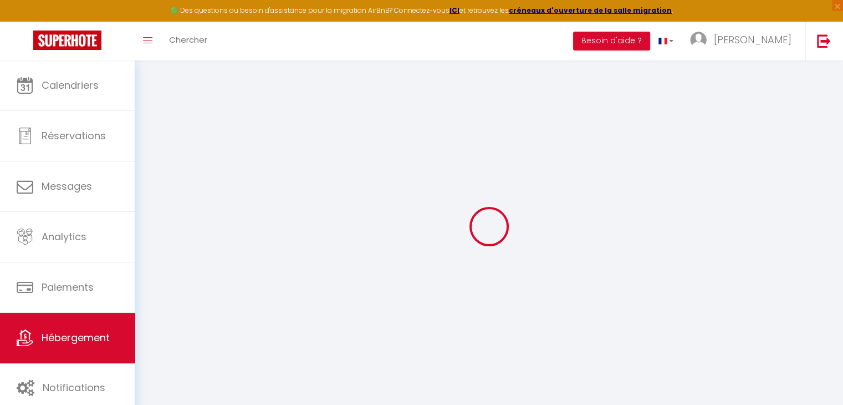
checkbox input "false"
checkbox input "true"
checkbox input "false"
select select
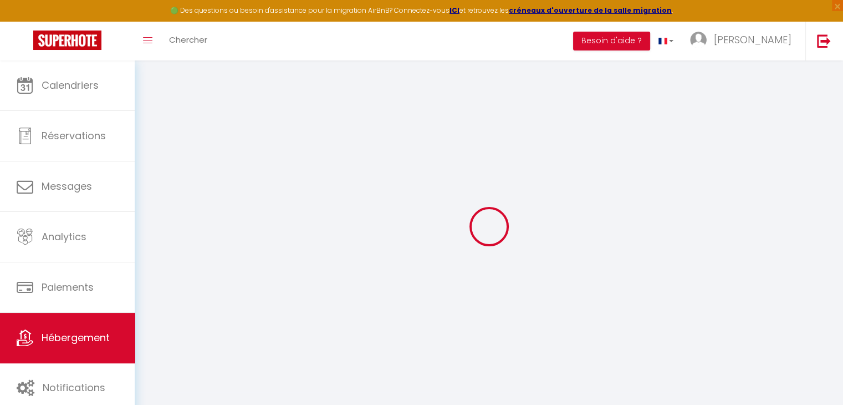
checkbox input "false"
checkbox input "true"
checkbox input "false"
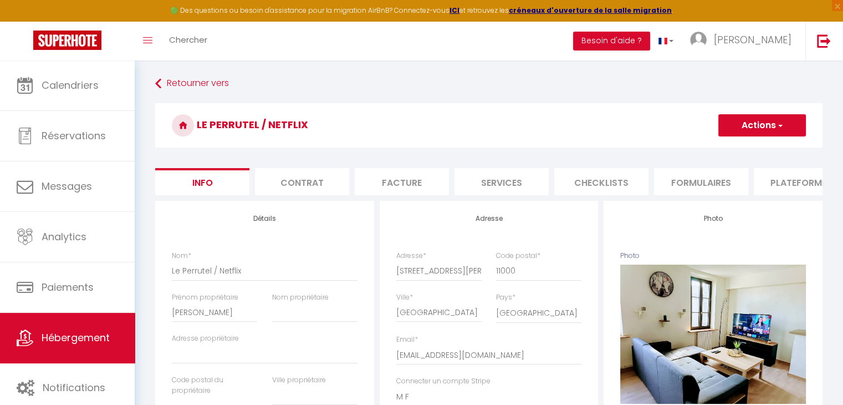
click at [769, 131] on button "Actions" at bounding box center [762, 125] width 88 height 22
click at [729, 151] on input "Enregistrer" at bounding box center [718, 149] width 41 height 11
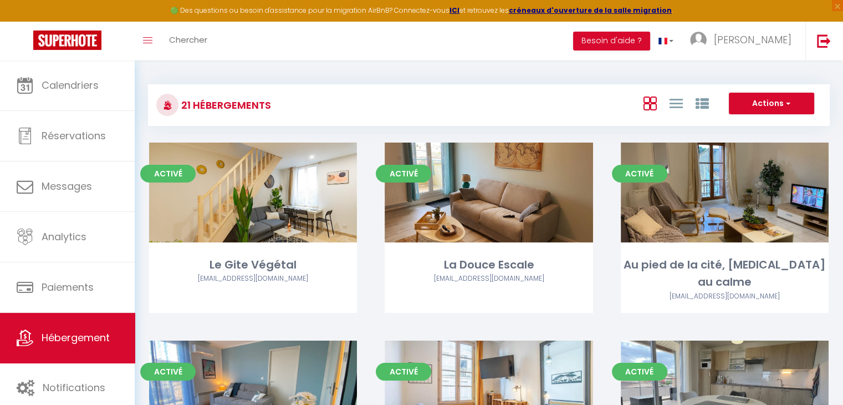
drag, startPoint x: 142, startPoint y: 9, endPoint x: 135, endPoint y: 9, distance: 7.2
